Goal: Task Accomplishment & Management: Use online tool/utility

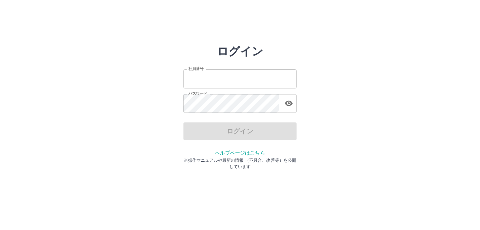
type input "*******"
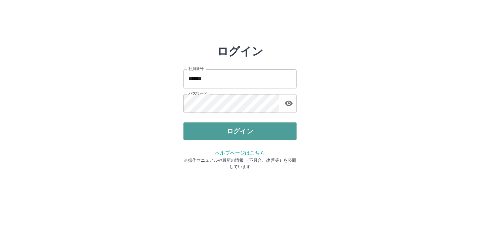
click at [190, 128] on button "ログイン" at bounding box center [240, 131] width 113 height 18
